Goal: Information Seeking & Learning: Learn about a topic

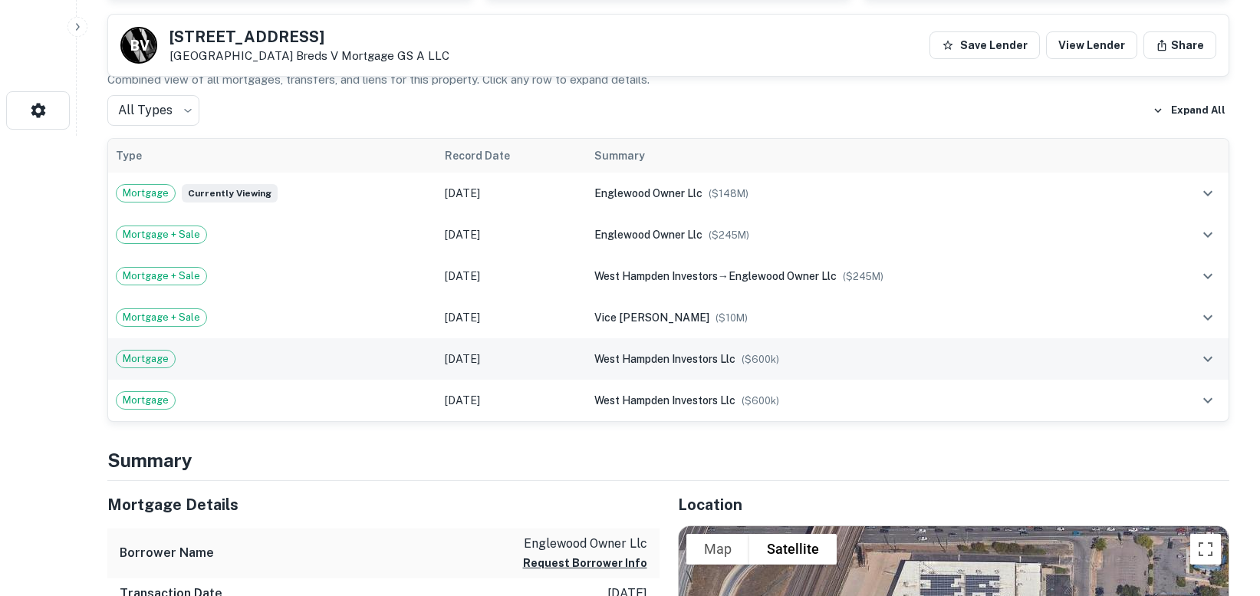
scroll to position [383, 0]
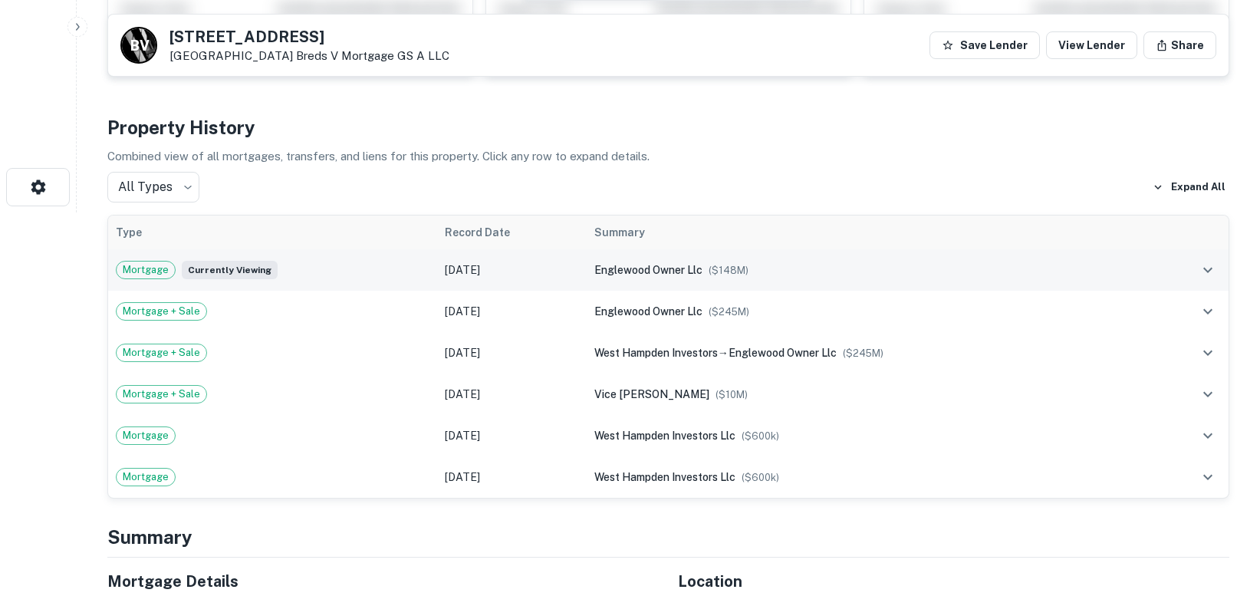
click at [1206, 268] on icon "expand row" at bounding box center [1208, 270] width 18 height 18
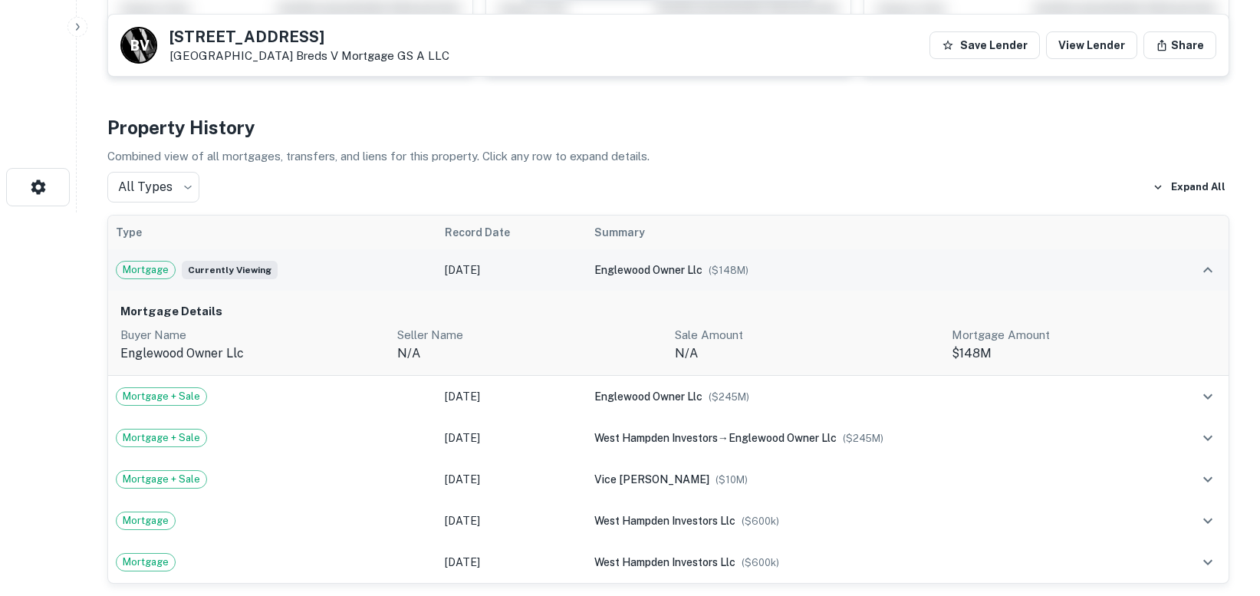
click at [1196, 270] on button "expand row" at bounding box center [1208, 270] width 26 height 26
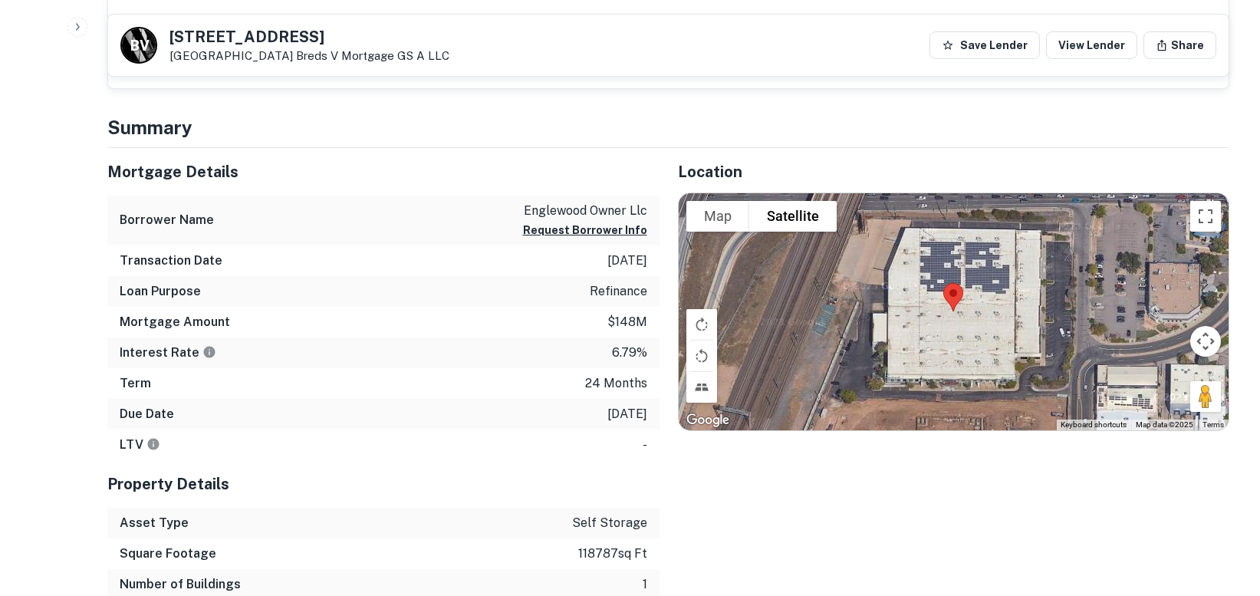
scroll to position [767, 0]
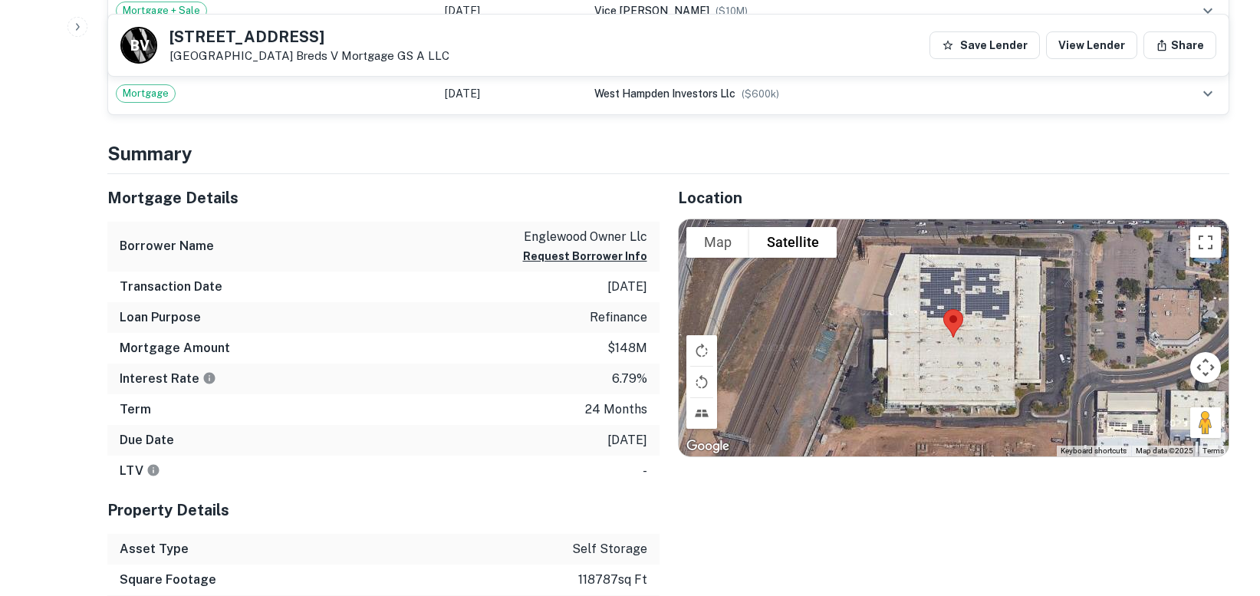
drag, startPoint x: 171, startPoint y: 35, endPoint x: 281, endPoint y: 58, distance: 112.8
click at [281, 58] on div "[STREET_ADDRESS] Breds V Mortgage GS A LLC" at bounding box center [309, 46] width 280 height 34
copy div "[STREET_ADDRESS]"
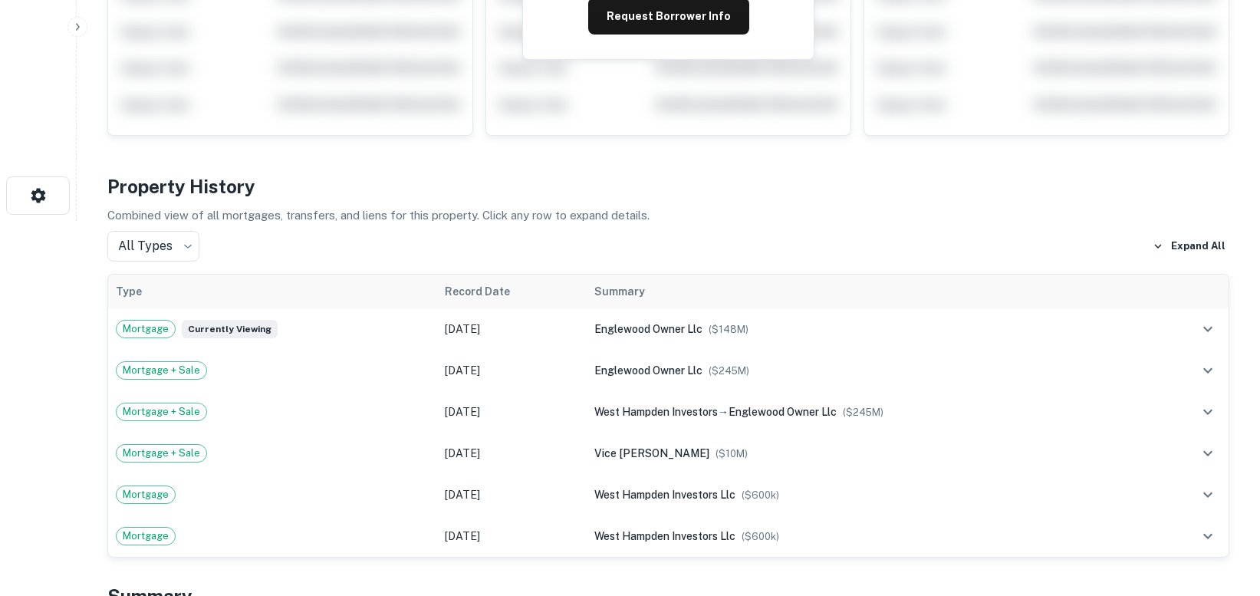
scroll to position [0, 0]
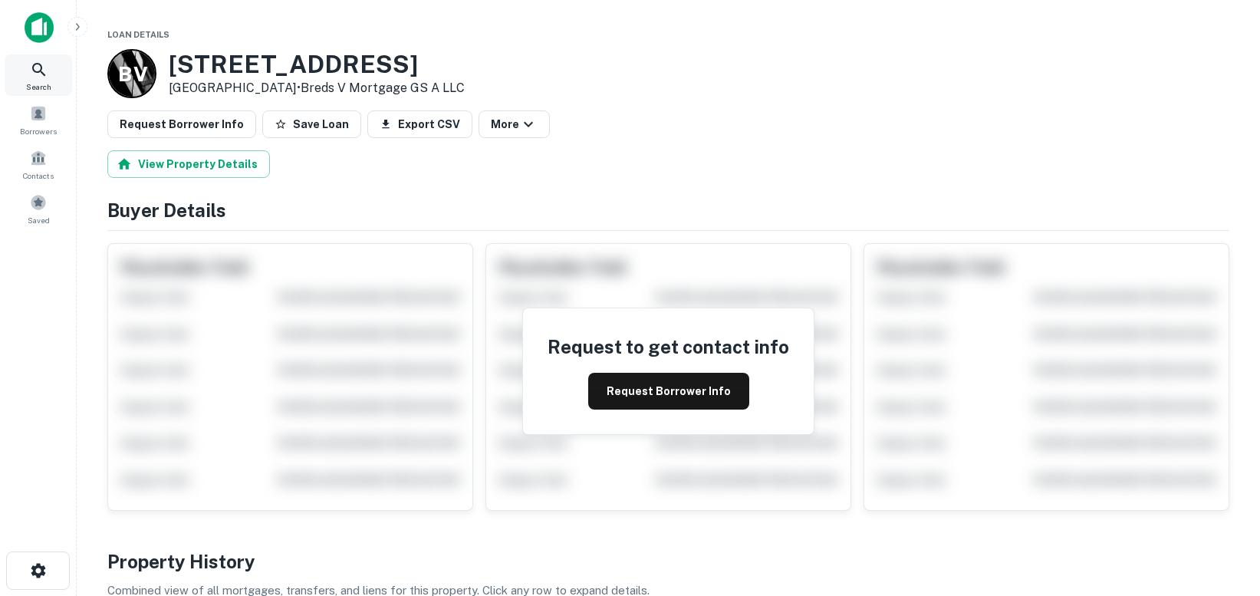
click at [35, 70] on icon at bounding box center [39, 70] width 18 height 18
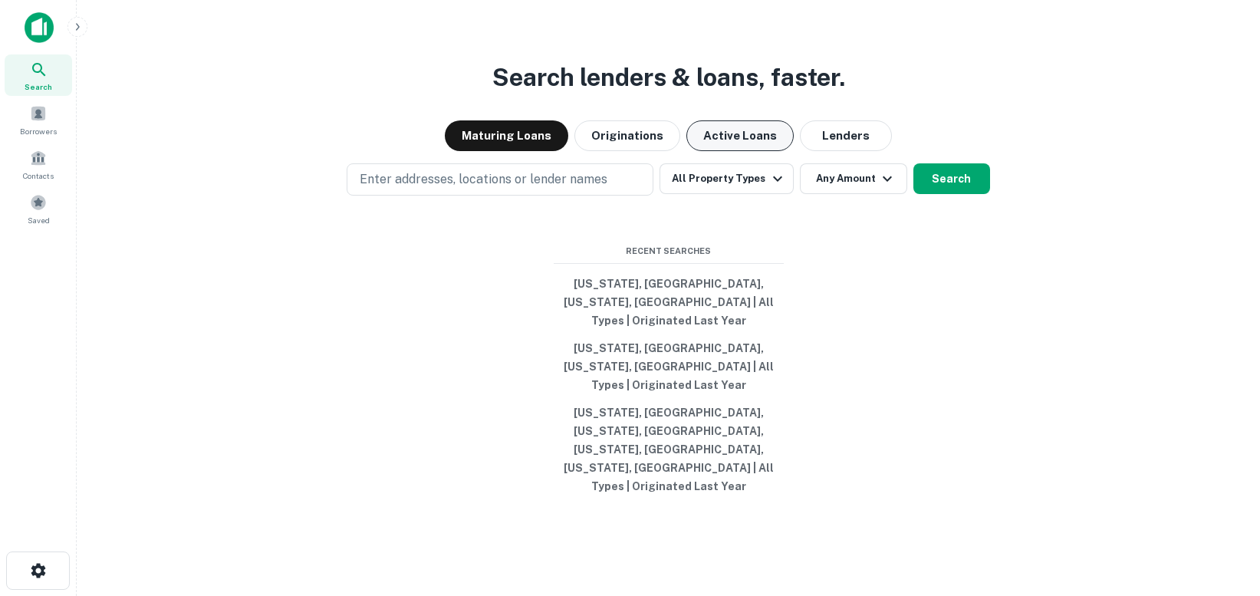
click at [751, 151] on button "Active Loans" at bounding box center [739, 135] width 107 height 31
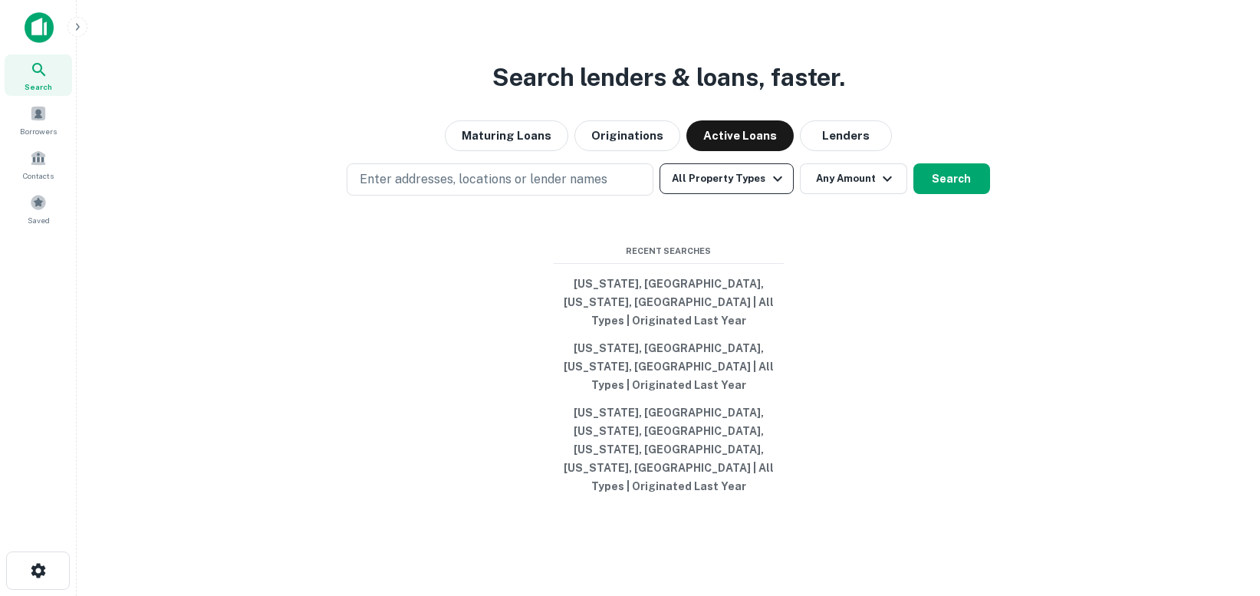
click at [768, 188] on icon "button" at bounding box center [777, 178] width 18 height 18
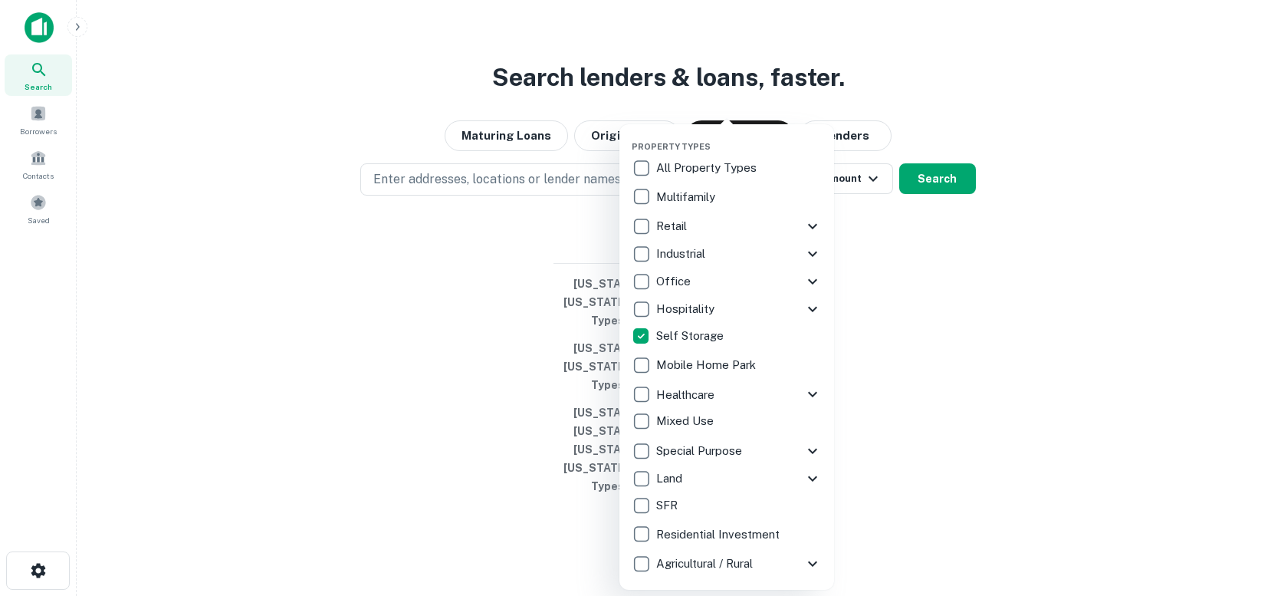
click at [921, 273] on div at bounding box center [635, 298] width 1271 height 596
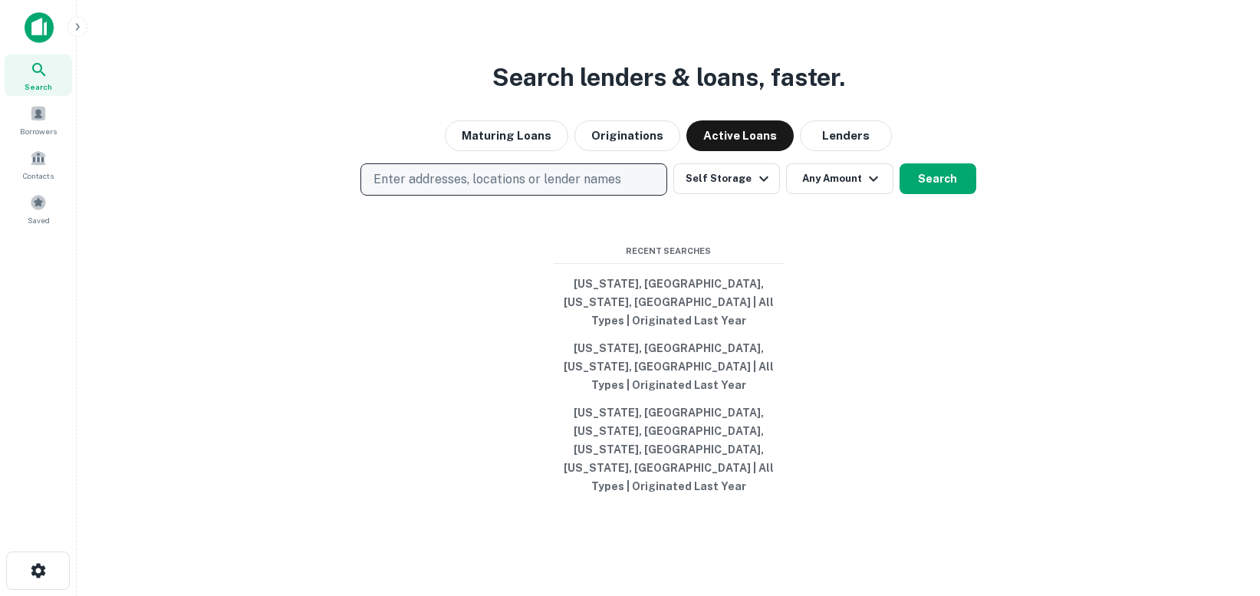
click at [488, 189] on p "Enter addresses, locations or lender names" at bounding box center [497, 179] width 248 height 18
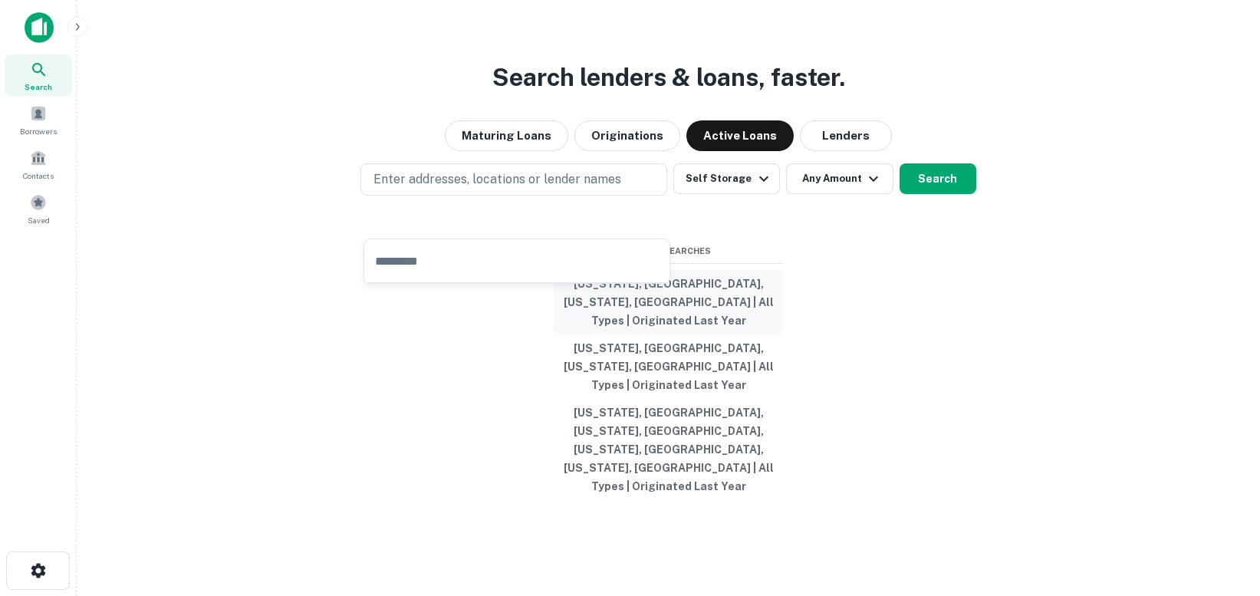
click at [586, 318] on button "[US_STATE], [GEOGRAPHIC_DATA], [US_STATE], [GEOGRAPHIC_DATA] | All Types | Orig…" at bounding box center [669, 302] width 230 height 64
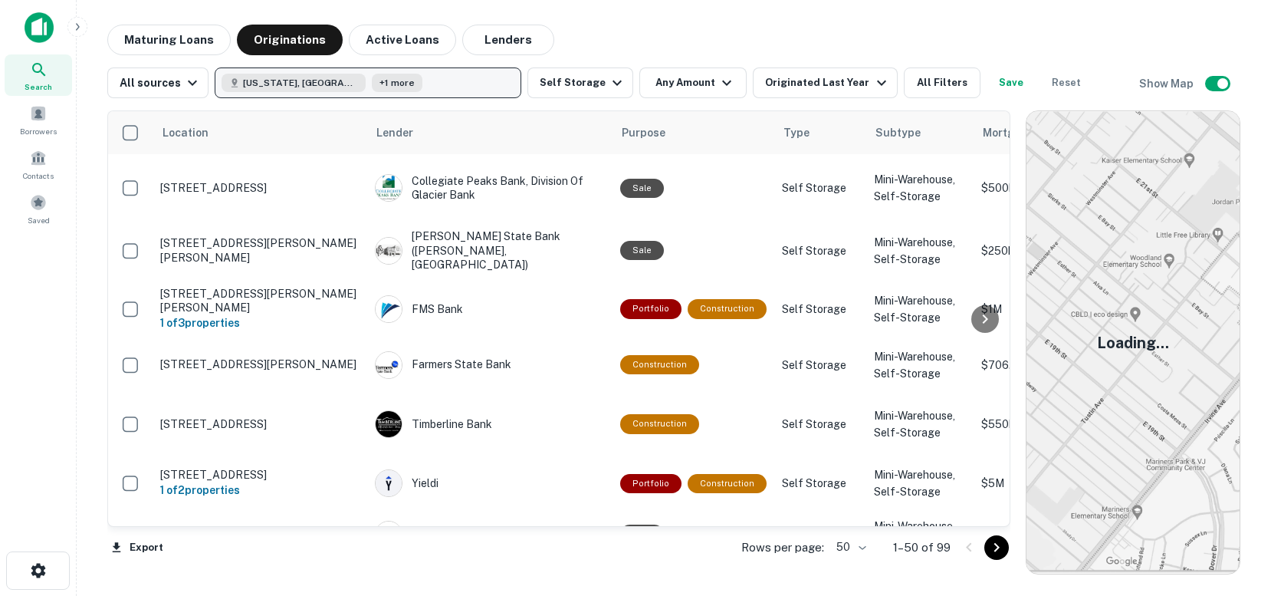
click at [382, 81] on button "Nevada, USA +1 more" at bounding box center [368, 82] width 307 height 31
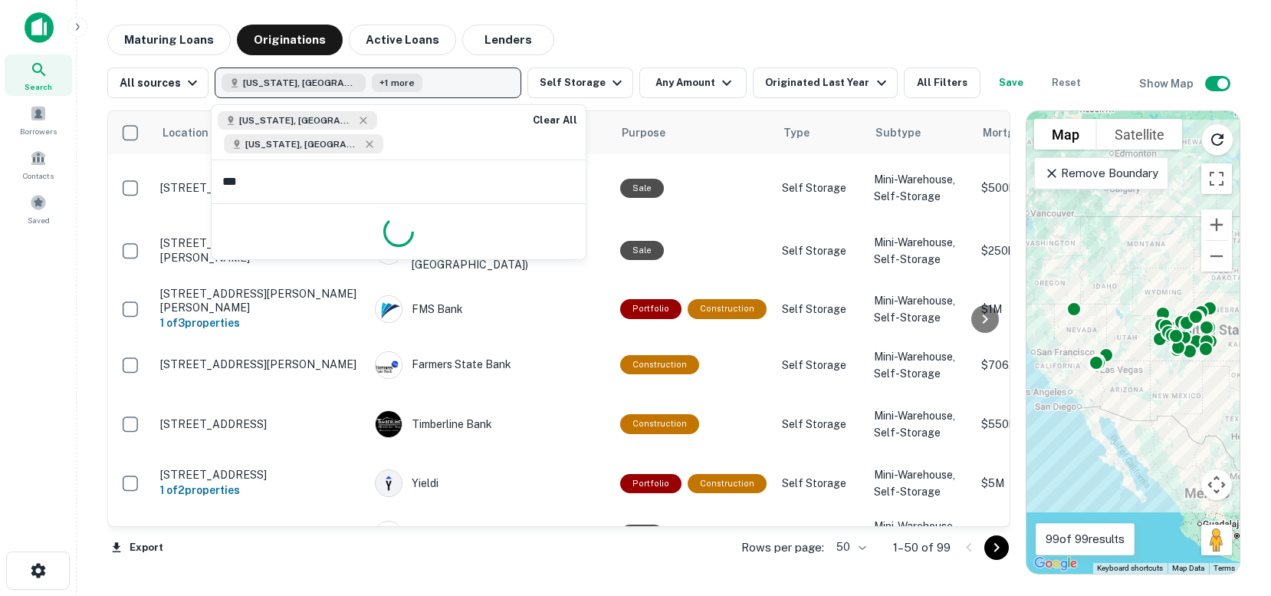
type input "****"
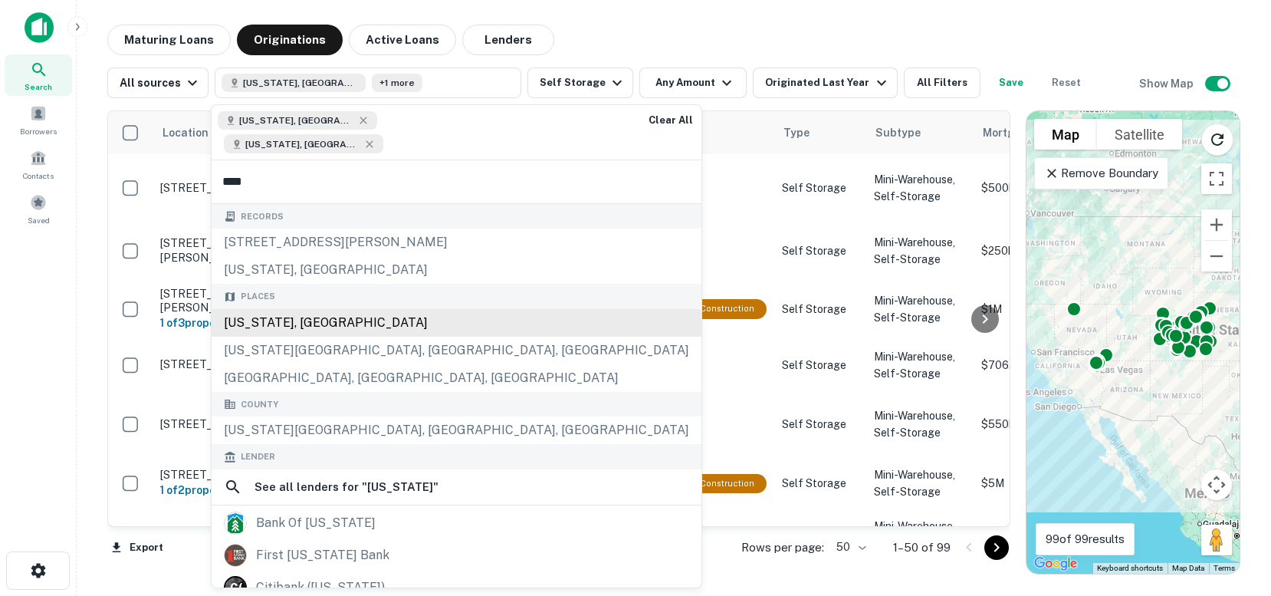
click at [265, 309] on div "Utah, USA" at bounding box center [457, 323] width 490 height 28
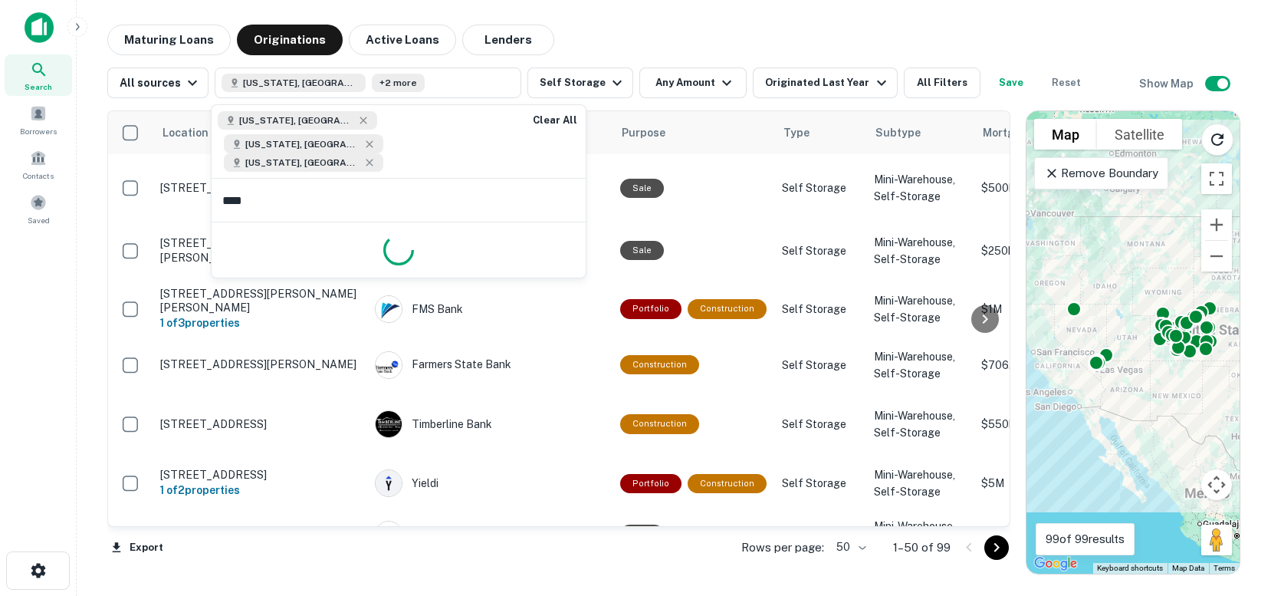
type input "*****"
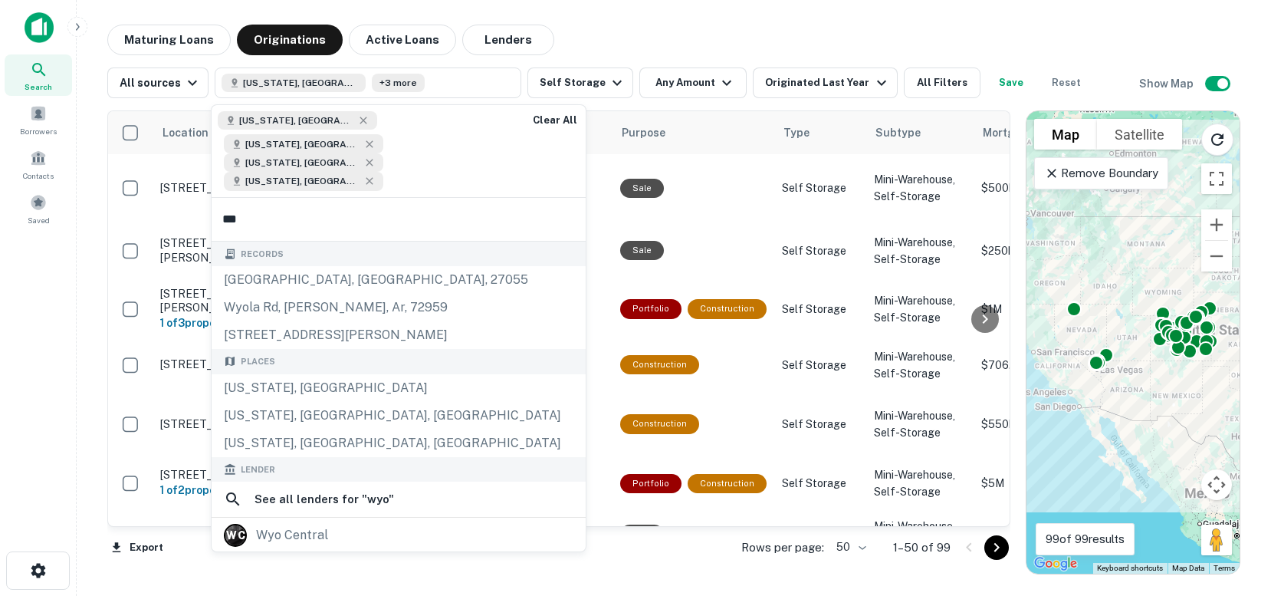
type input "****"
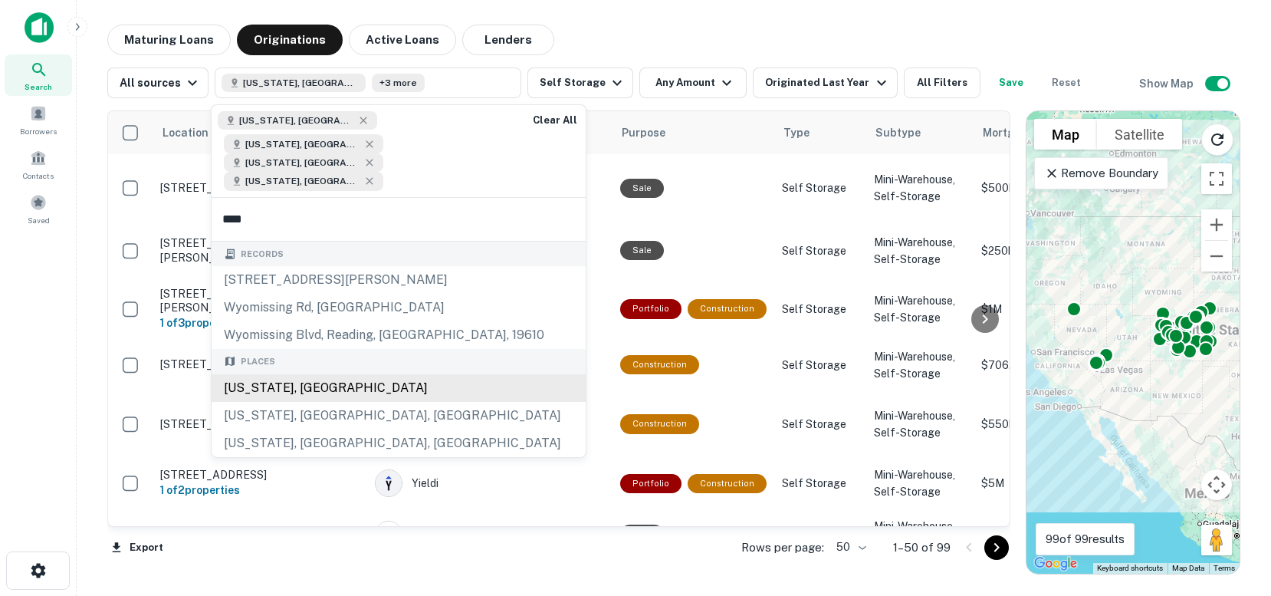
click at [254, 349] on div "Places Wyoming, USA Wyoming, MN, USA Wyoming, MI, USA" at bounding box center [399, 403] width 374 height 108
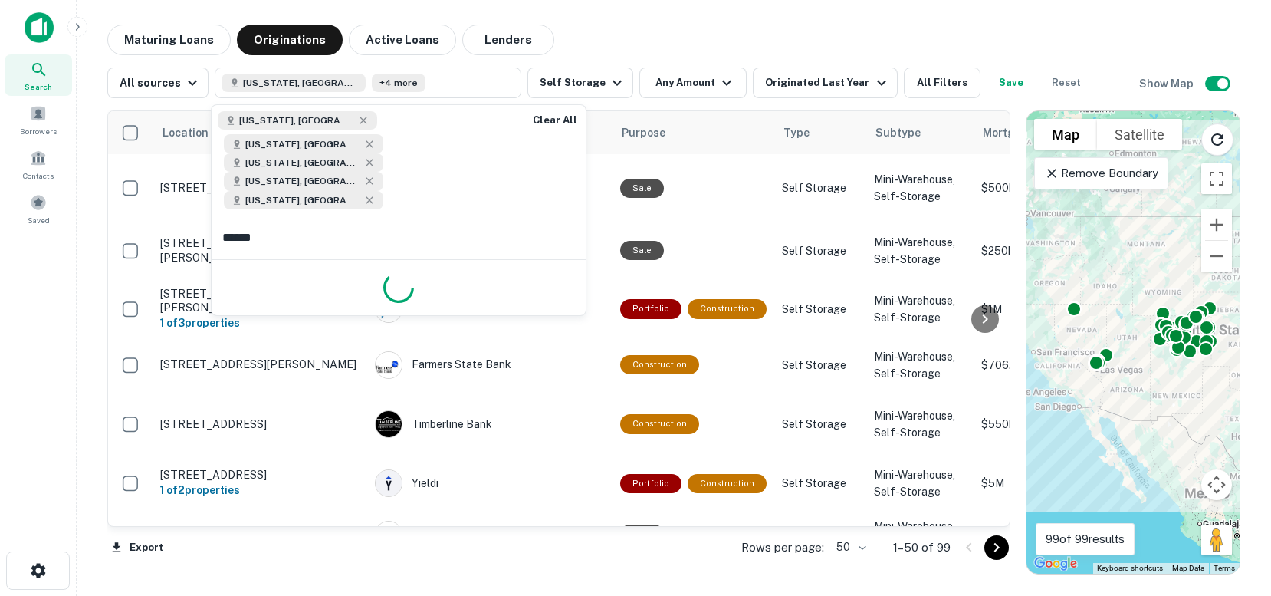
type input "*******"
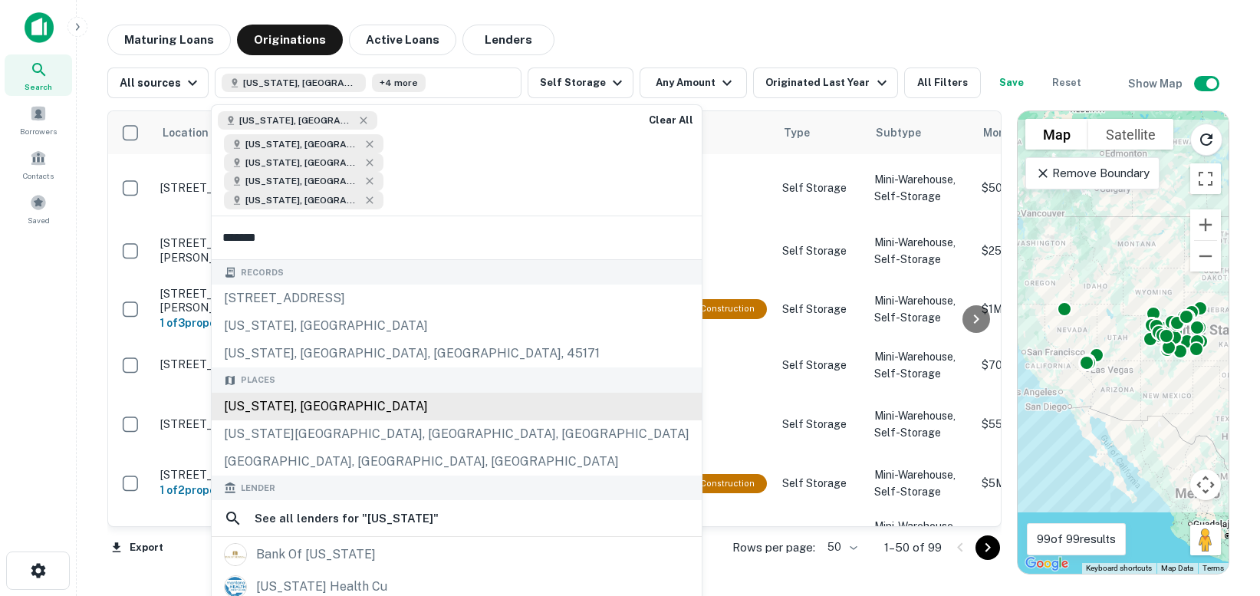
click at [267, 393] on div "Montana, USA" at bounding box center [457, 407] width 490 height 28
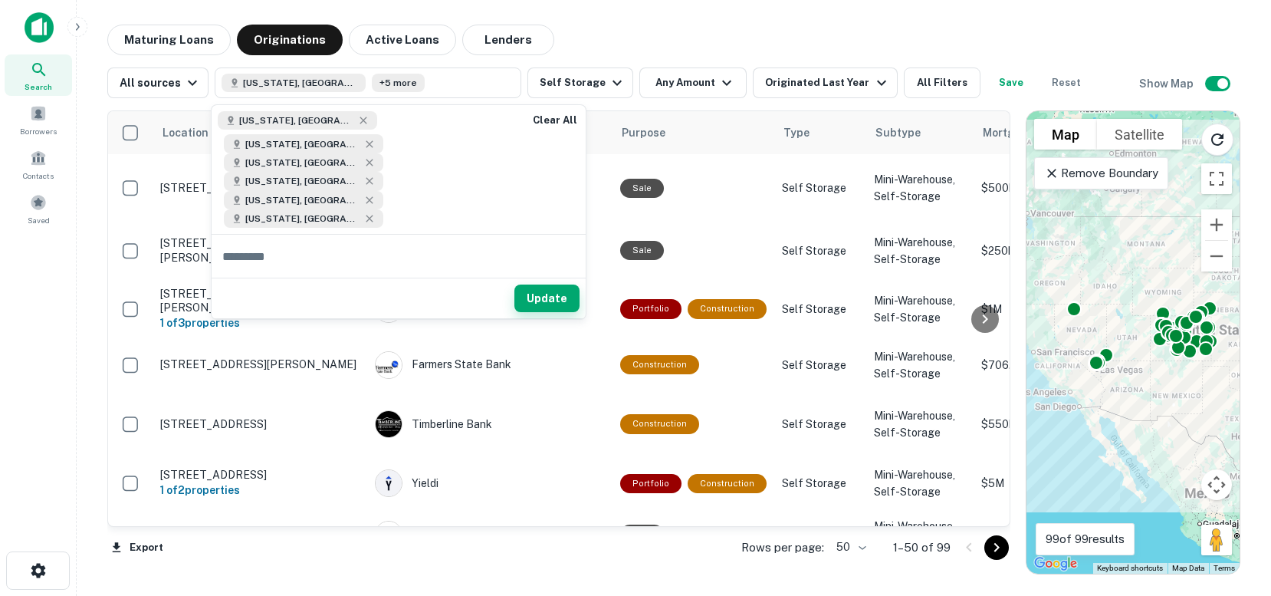
click at [538, 284] on button "Update" at bounding box center [547, 298] width 65 height 28
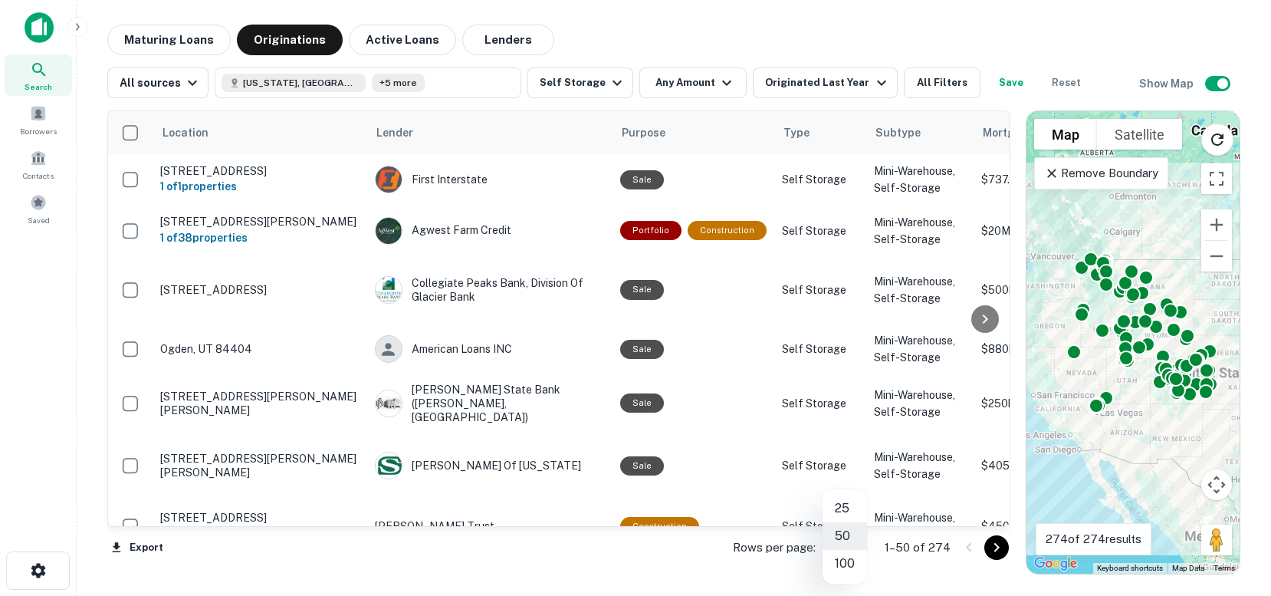
click at [857, 548] on body "Search Borrowers Contacts Saved Maturing Loans Originations Active Loans Lender…" at bounding box center [635, 298] width 1271 height 596
click at [842, 561] on li "100" at bounding box center [845, 564] width 44 height 28
type input "***"
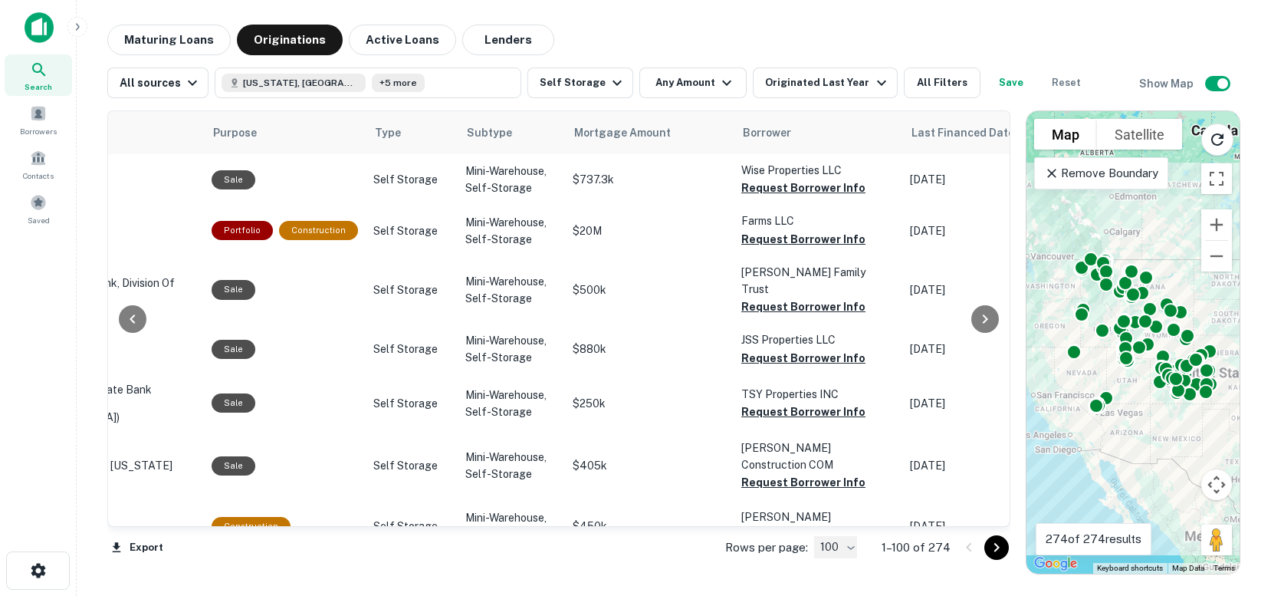
scroll to position [0, 420]
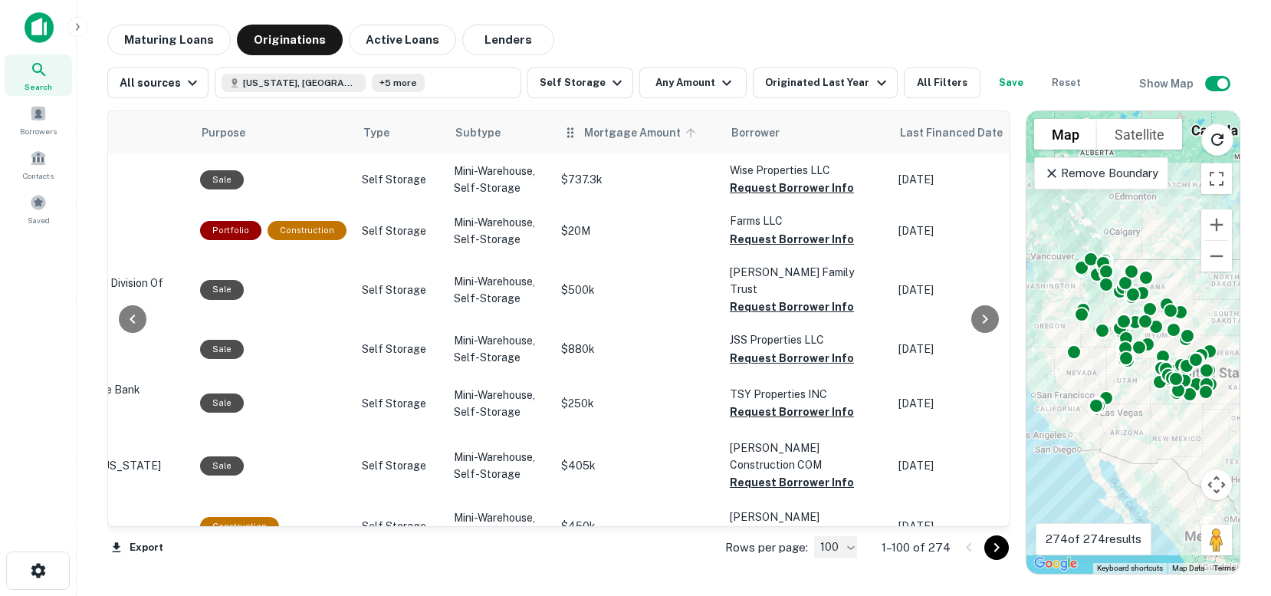
click at [686, 130] on icon at bounding box center [690, 132] width 9 height 9
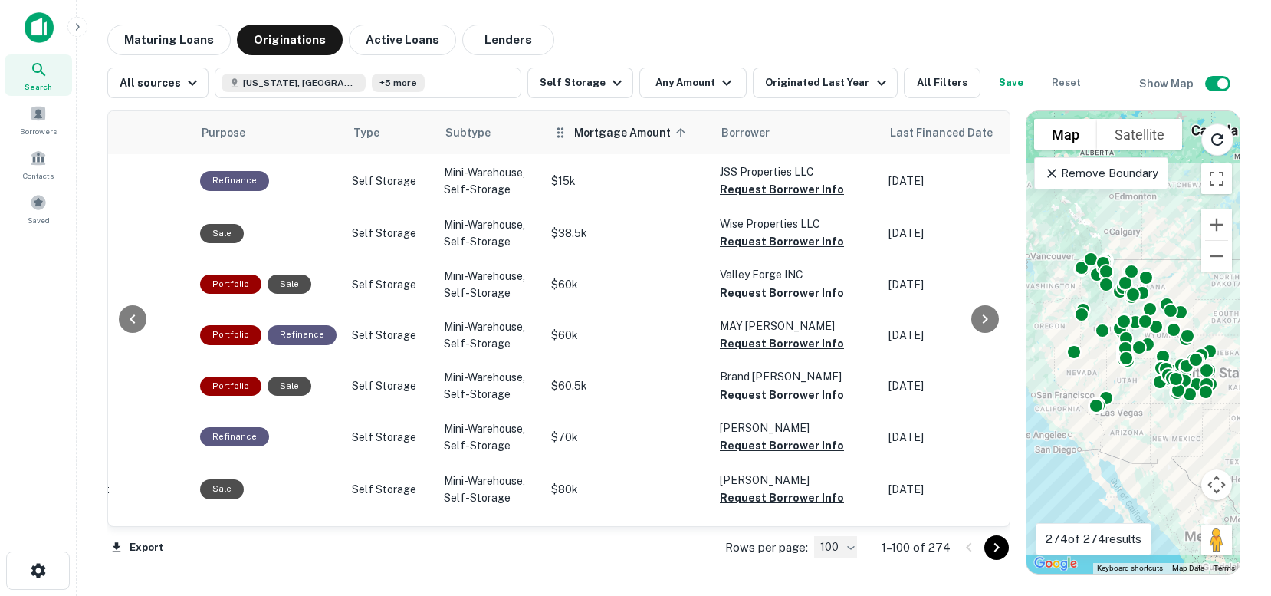
click at [674, 132] on icon at bounding box center [681, 133] width 14 height 14
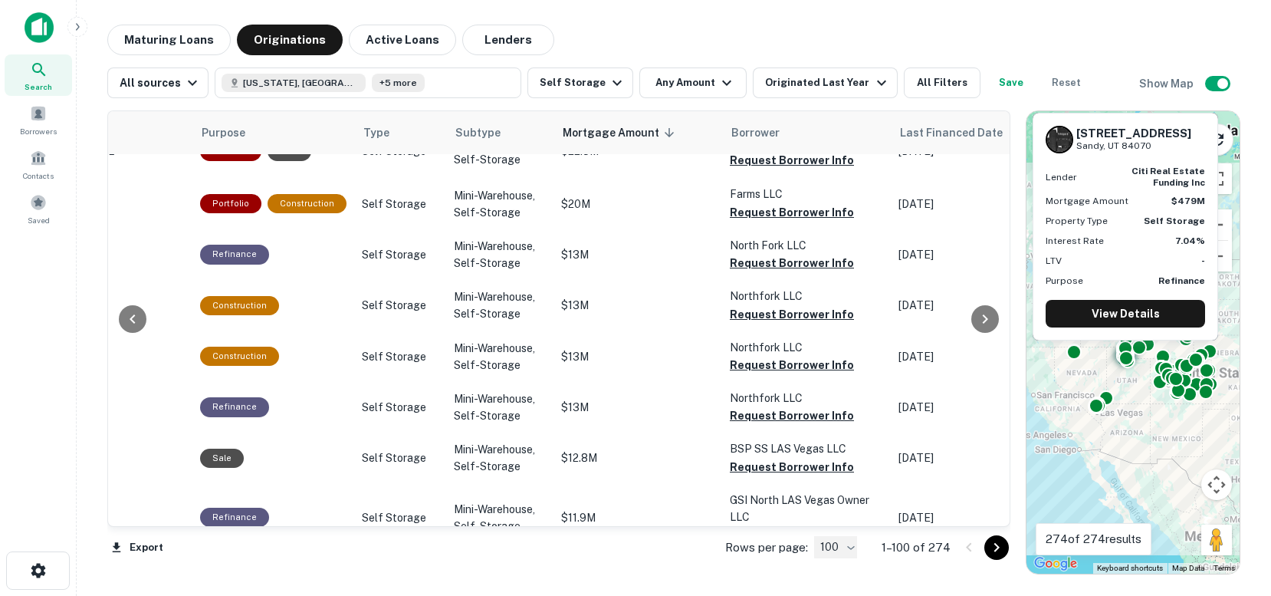
scroll to position [0, 420]
